Goal: Register for event/course

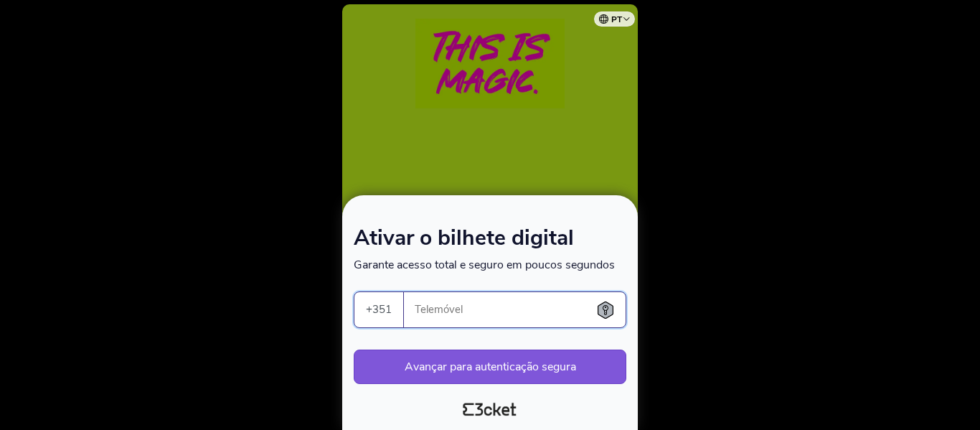
click at [482, 306] on input "Telemóvel" at bounding box center [520, 309] width 210 height 35
click at [381, 316] on select "Portugal (+351) Spain (+34) Belgium (+32) France (+33) United Kingdom (+44) Ger…" at bounding box center [378, 309] width 49 height 35
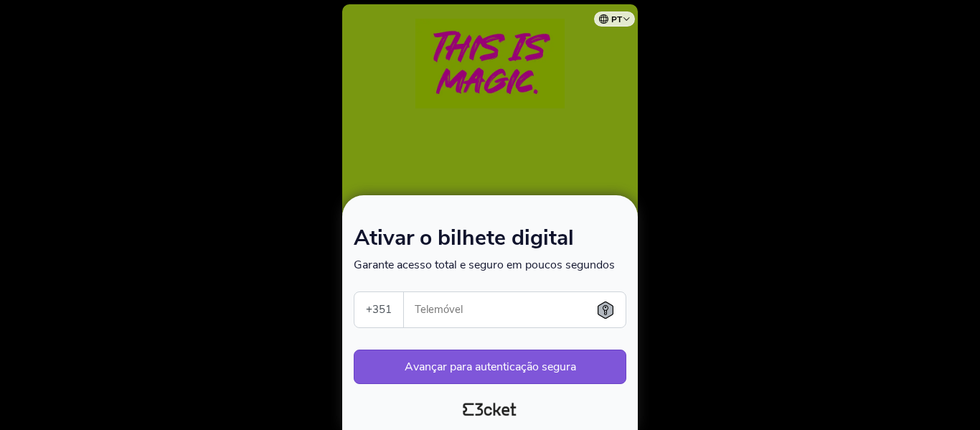
click at [354, 292] on select "Portugal (+351) Spain (+34) Belgium (+32) France (+33) United Kingdom (+44) Ger…" at bounding box center [378, 309] width 49 height 35
select select "34"
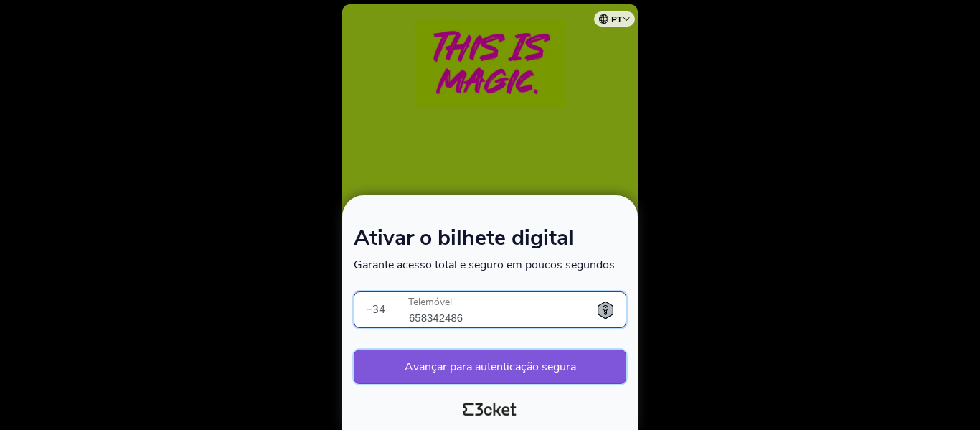
type input "658342486"
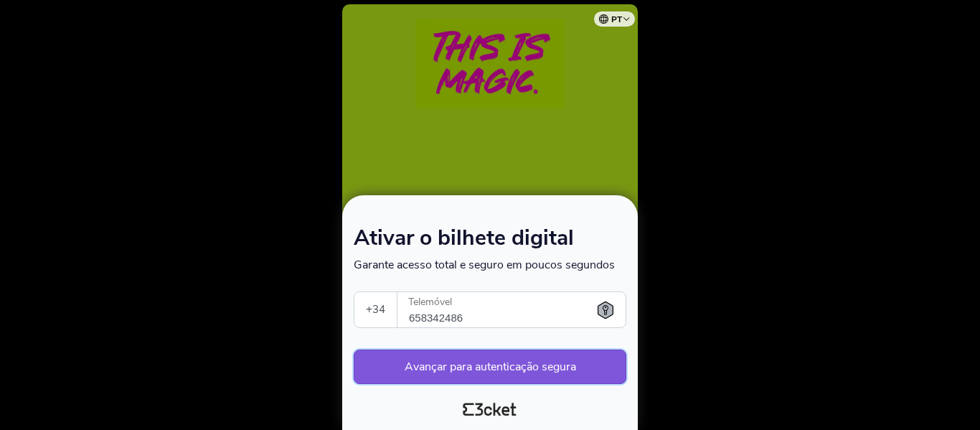
click at [478, 360] on button "Avançar para autenticação segura" at bounding box center [490, 366] width 273 height 34
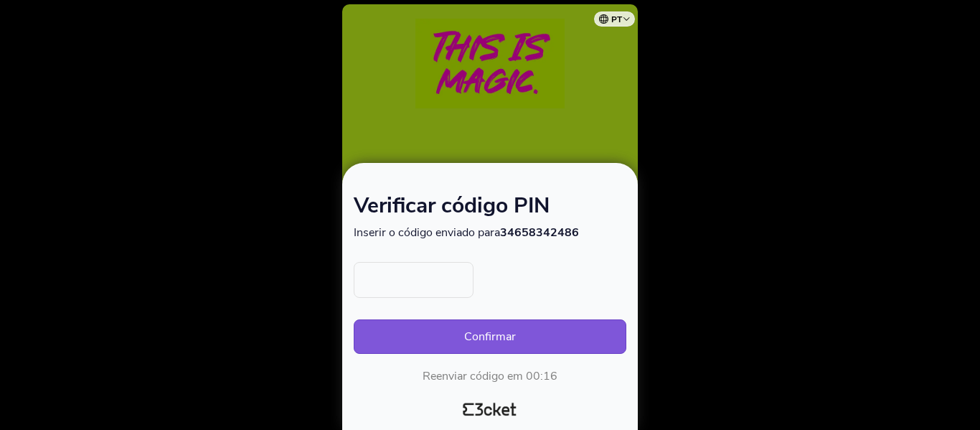
click at [434, 283] on input "text" at bounding box center [414, 280] width 120 height 36
type input "5532"
click at [412, 334] on button "Confirmar" at bounding box center [490, 336] width 273 height 34
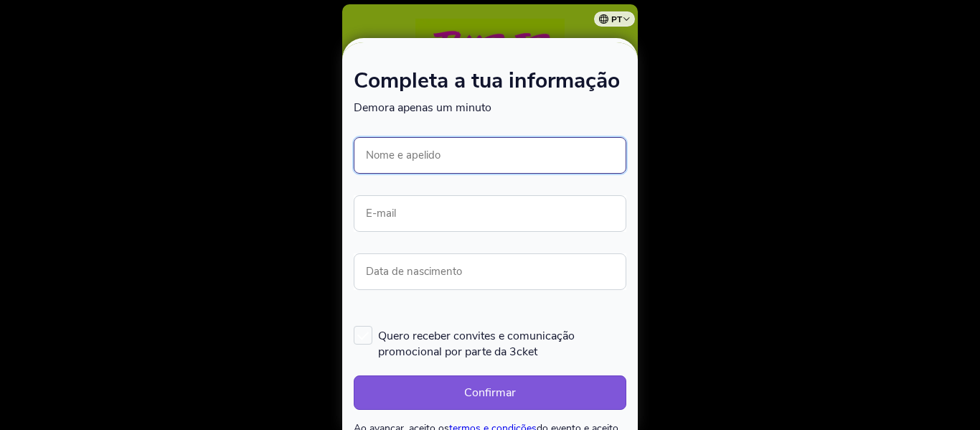
click at [441, 155] on input "Nome e apelido" at bounding box center [490, 155] width 273 height 37
type input "[PERSON_NAME]"
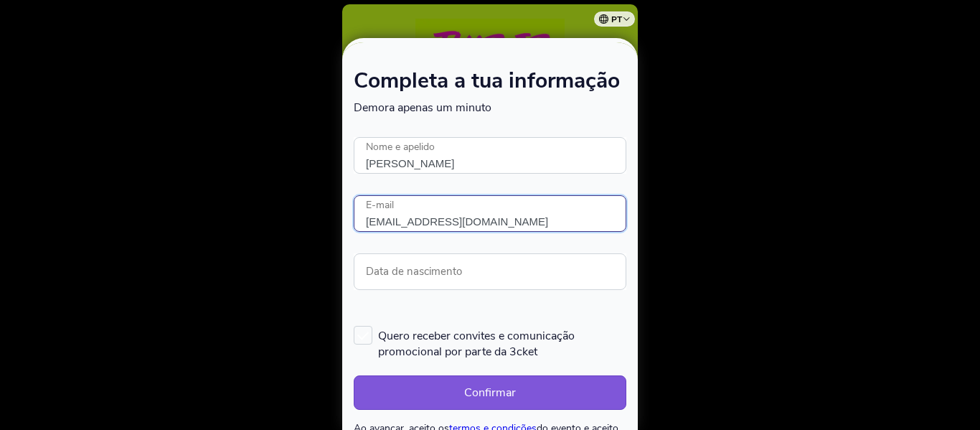
type input "sergiokulak@gmail.com"
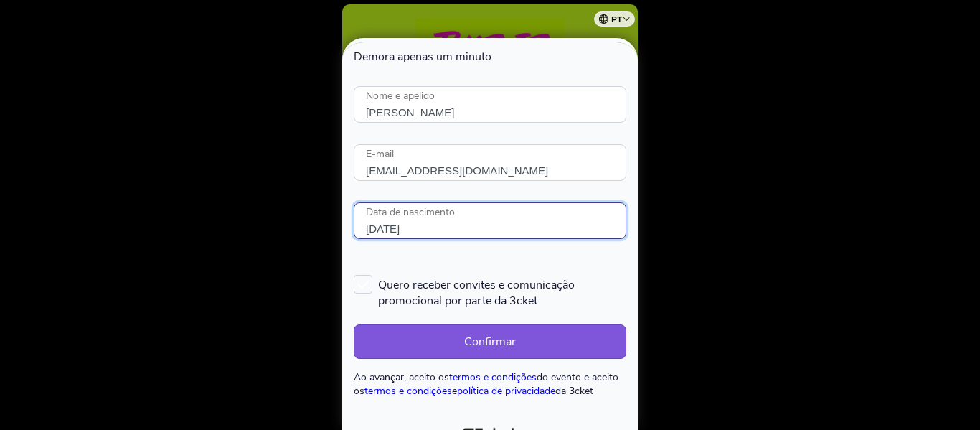
scroll to position [72, 0]
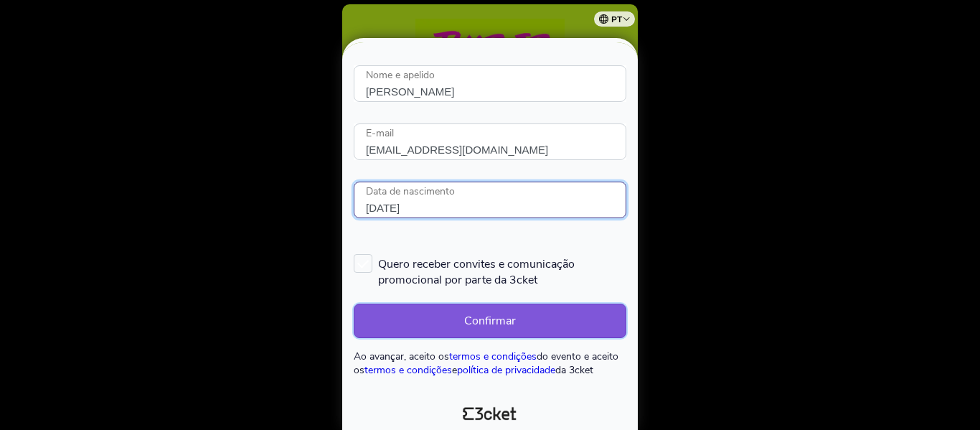
type input "11/06/1989"
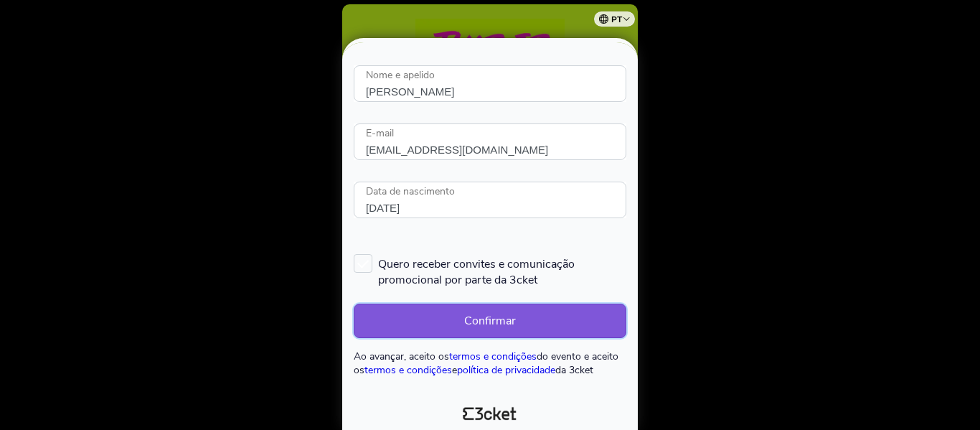
click at [531, 333] on button "Confirmar" at bounding box center [490, 320] width 273 height 34
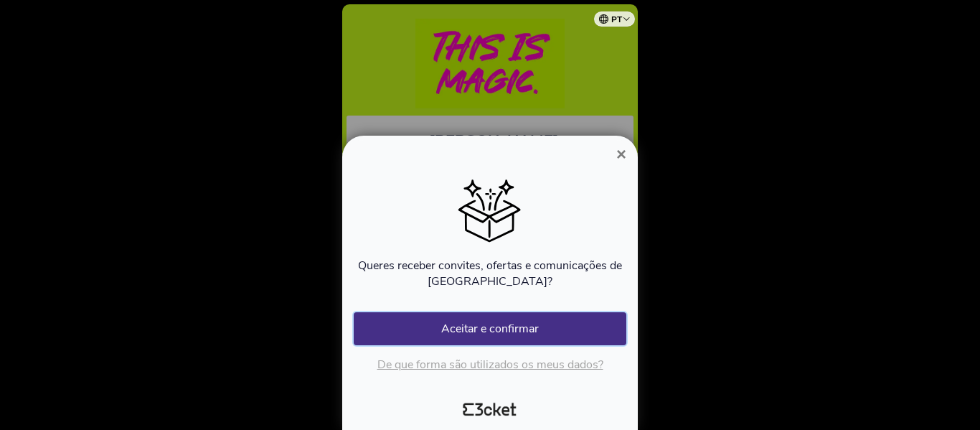
click at [524, 337] on button "Aceitar e confirmar" at bounding box center [490, 328] width 273 height 33
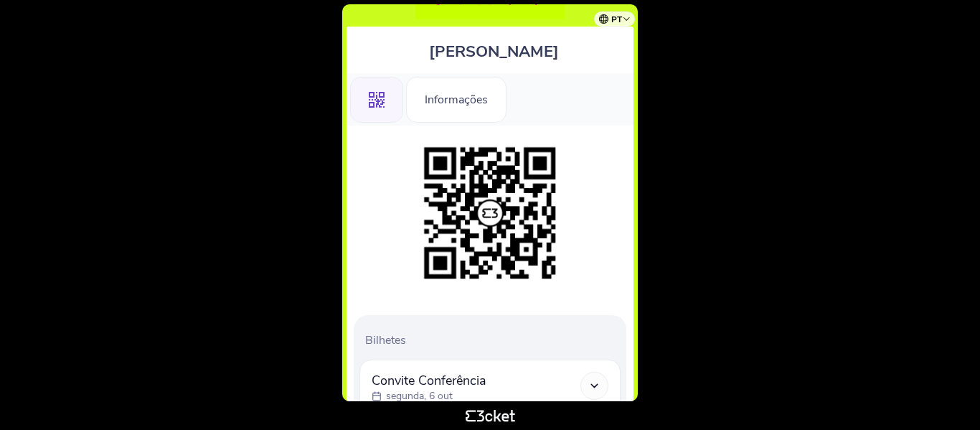
scroll to position [230, 0]
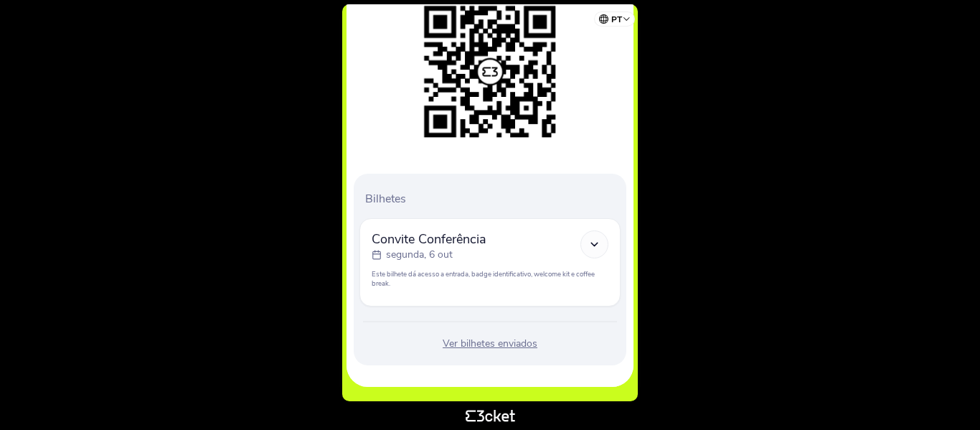
click at [495, 346] on div "Ver bilhetes enviados" at bounding box center [489, 343] width 261 height 14
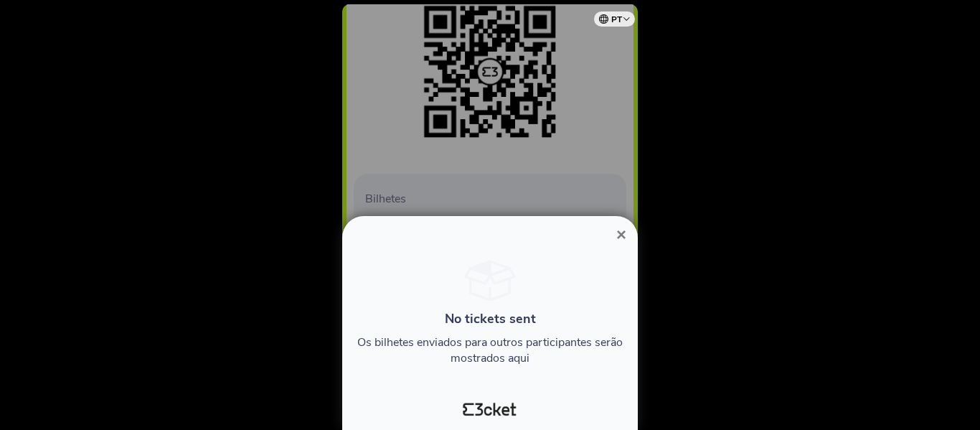
click at [623, 225] on span "×" at bounding box center [621, 233] width 10 height 19
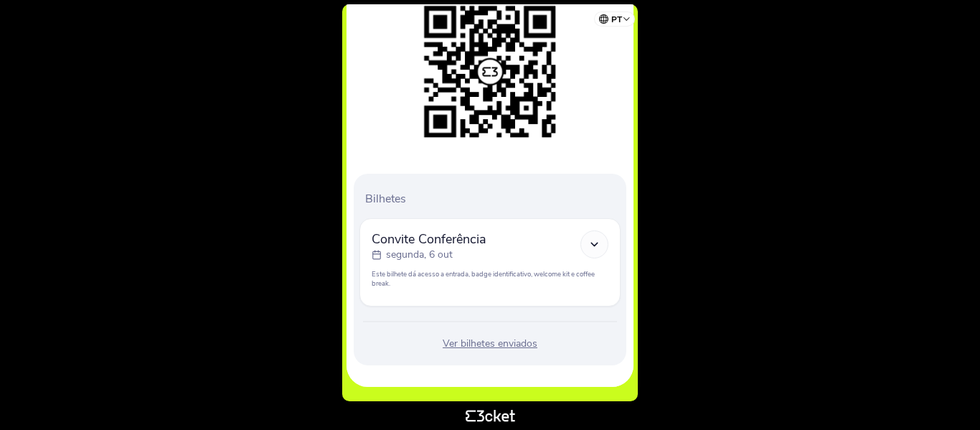
click at [519, 278] on p "Este bilhete dá acesso a entrada, badge identificativo, welcome kit e coffee br…" at bounding box center [490, 278] width 237 height 19
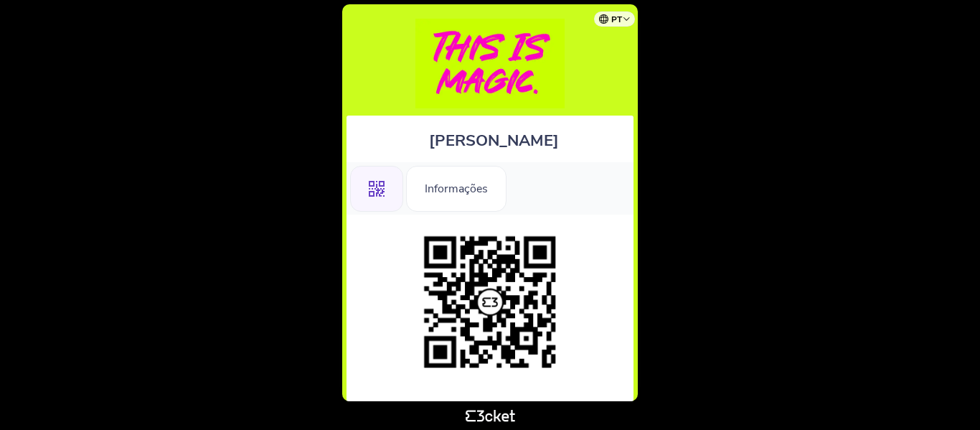
click at [366, 194] on div ".st0{fill-rule:evenodd;clip-rule:evenodd;}" at bounding box center [376, 189] width 53 height 46
click at [453, 194] on div "Informações" at bounding box center [456, 189] width 100 height 46
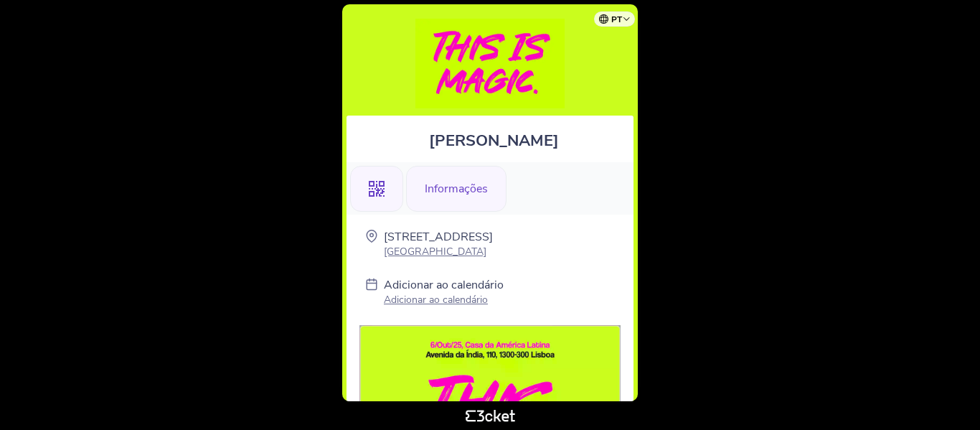
click at [390, 194] on div ".st0{fill-rule:evenodd;clip-rule:evenodd;}" at bounding box center [376, 189] width 53 height 46
